Goal: Task Accomplishment & Management: Complete application form

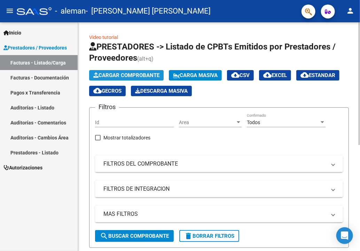
click at [138, 75] on span "Cargar Comprobante" at bounding box center [126, 75] width 66 height 6
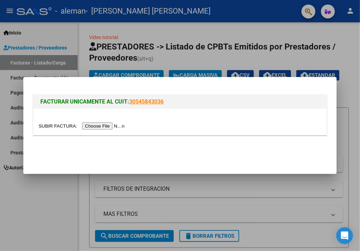
click at [95, 123] on input "file" at bounding box center [83, 125] width 88 height 7
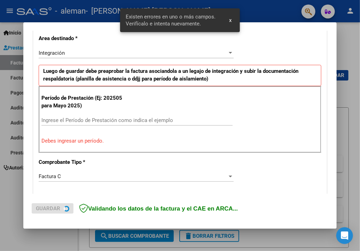
scroll to position [160, 0]
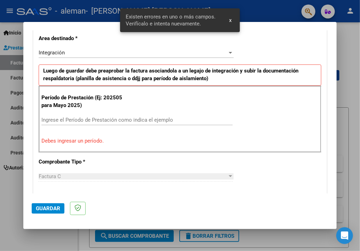
click at [100, 115] on div "Ingrese el Período de Prestación como indica el ejemplo" at bounding box center [136, 120] width 191 height 10
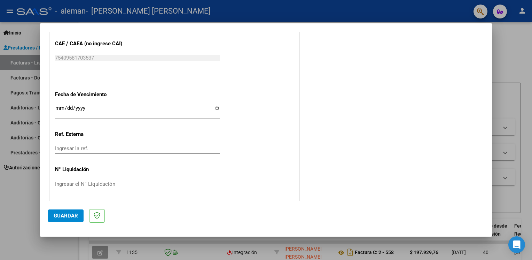
scroll to position [443, 0]
type input "202509"
click at [66, 218] on span "Guardar" at bounding box center [66, 215] width 24 height 6
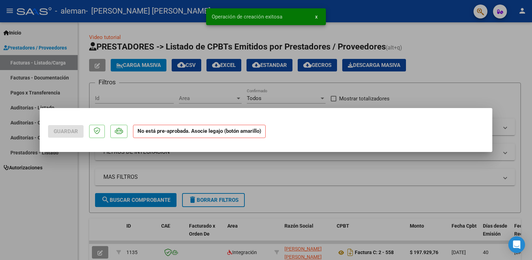
scroll to position [0, 0]
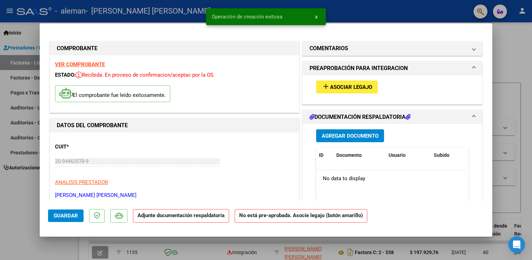
click at [348, 87] on span "Asociar Legajo" at bounding box center [351, 87] width 42 height 6
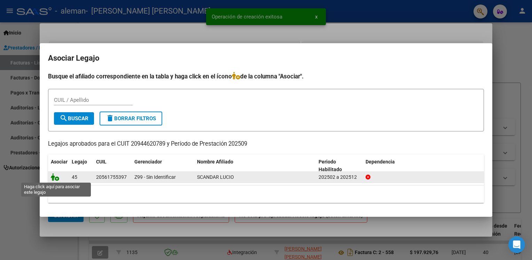
click at [57, 180] on icon at bounding box center [55, 177] width 8 height 8
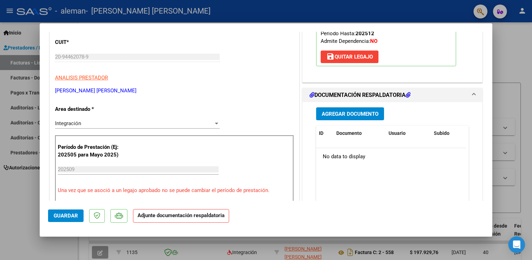
scroll to position [139, 0]
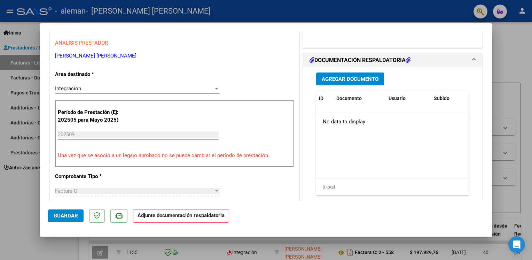
click at [351, 76] on span "Agregar Documento" at bounding box center [350, 79] width 57 height 6
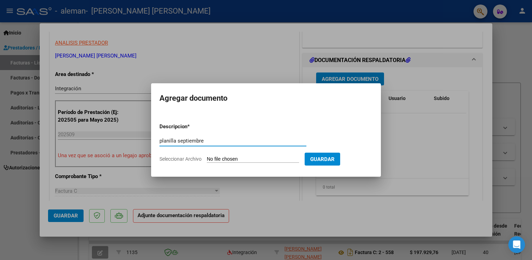
type input "planilla septiembre"
click at [242, 161] on input "Seleccionar Archivo" at bounding box center [253, 159] width 92 height 7
type input "C:\fakepath\Planilla [PERSON_NAME] PSP.pdf"
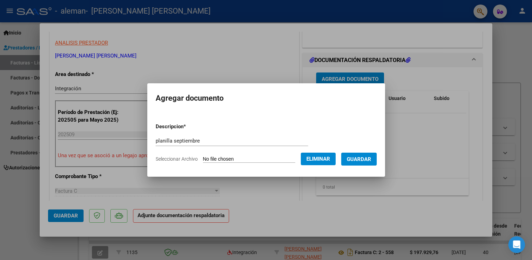
click at [360, 154] on button "Guardar" at bounding box center [359, 159] width 36 height 13
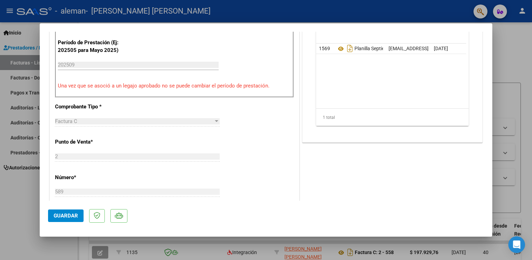
scroll to position [348, 0]
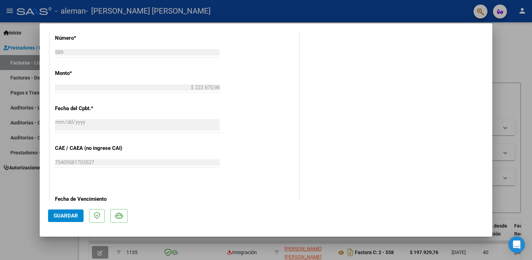
click at [68, 217] on span "Guardar" at bounding box center [66, 215] width 24 height 6
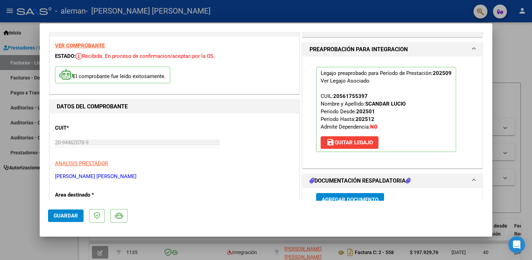
scroll to position [35, 0]
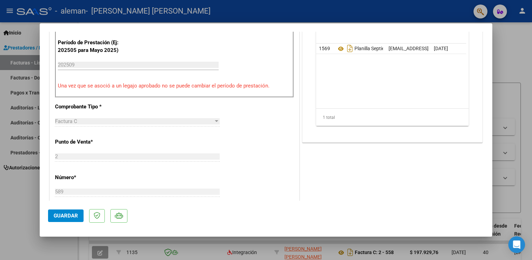
click at [28, 205] on div at bounding box center [266, 130] width 532 height 260
type input "$ 0,00"
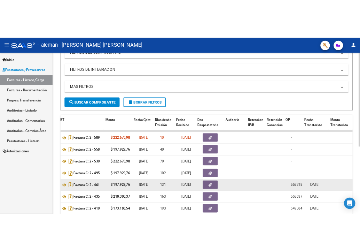
scroll to position [0, 262]
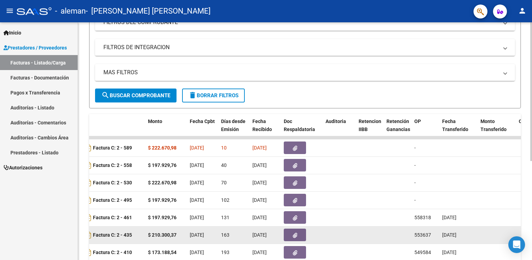
drag, startPoint x: 490, startPoint y: 195, endPoint x: 490, endPoint y: 225, distance: 29.6
click at [259, 225] on datatable-scroller "1321 Integración [PERSON_NAME] [PERSON_NAME] 20944620789 Factura C: 2 - 589 $ 2…" at bounding box center [43, 207] width 432 height 142
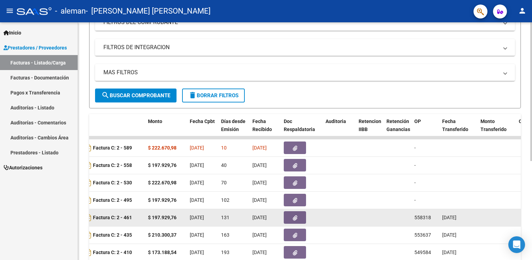
drag, startPoint x: 490, startPoint y: 225, endPoint x: 450, endPoint y: 218, distance: 40.7
click at [360, 218] on span "[DATE]" at bounding box center [449, 218] width 14 height 6
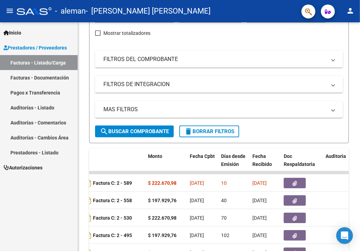
scroll to position [141, 0]
